Goal: Navigation & Orientation: Find specific page/section

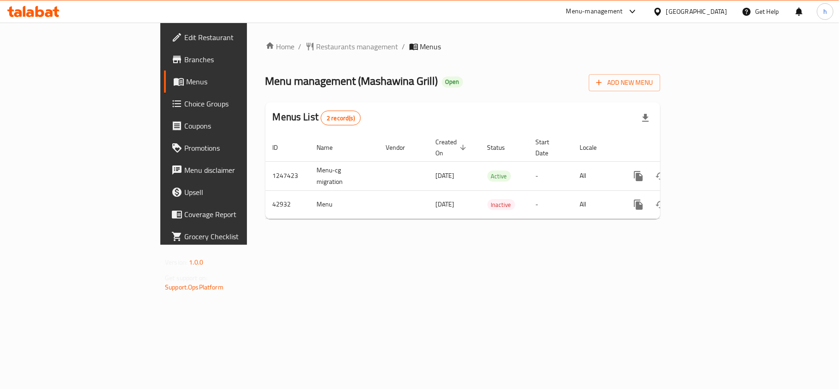
click at [711, 12] on div "[GEOGRAPHIC_DATA]" at bounding box center [697, 11] width 61 height 10
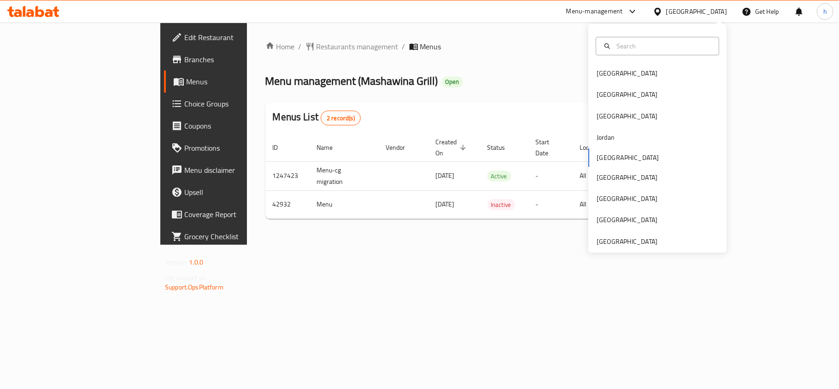
click at [47, 15] on icon at bounding box center [49, 13] width 8 height 8
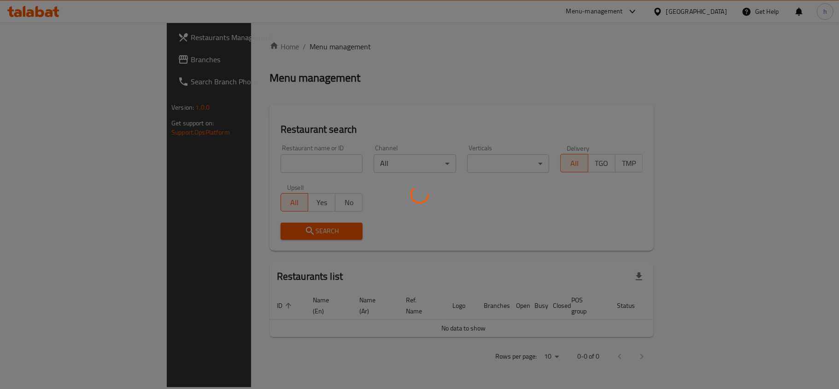
click at [27, 56] on div at bounding box center [419, 194] width 839 height 389
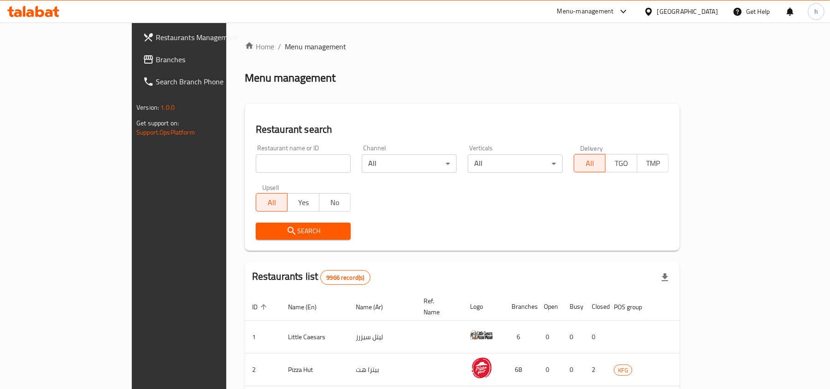
click at [327, 59] on div "Home / Menu management Menu management Restaurant search Restaurant name or ID …" at bounding box center [462, 338] width 435 height 594
click at [136, 52] on link "Branches" at bounding box center [203, 59] width 135 height 22
